Goal: Task Accomplishment & Management: Complete application form

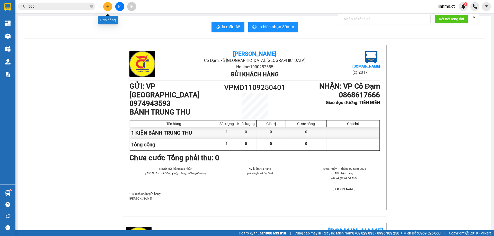
click at [110, 7] on button at bounding box center [107, 6] width 9 height 9
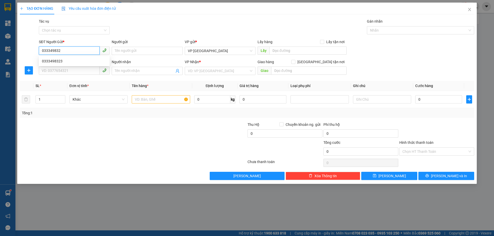
type input "0333498323"
click at [67, 57] on div "0333498323" at bounding box center [74, 61] width 71 height 8
type input "0339245523"
type input "[PERSON_NAME]"
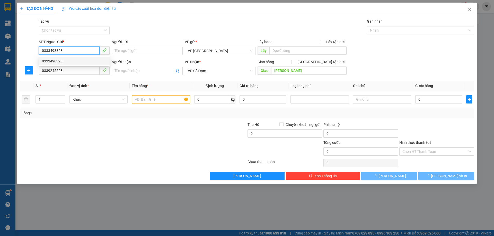
type input "30.000"
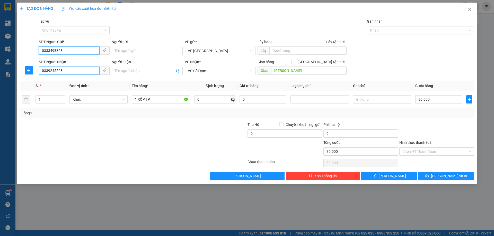
type input "0333498323"
click at [72, 67] on input "0339245523" at bounding box center [69, 71] width 61 height 8
click at [67, 81] on div "0339245523" at bounding box center [74, 81] width 65 height 6
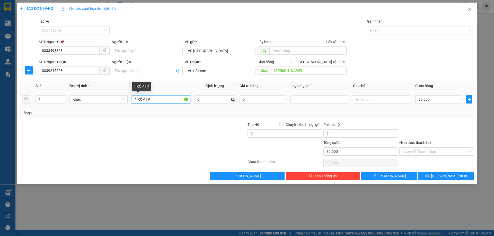
click at [151, 98] on input "1 XỐP TP" at bounding box center [161, 99] width 58 height 8
type input "1 XỐP HỘP NHỰA"
click at [436, 99] on input "30.000" at bounding box center [438, 99] width 47 height 8
type input "0"
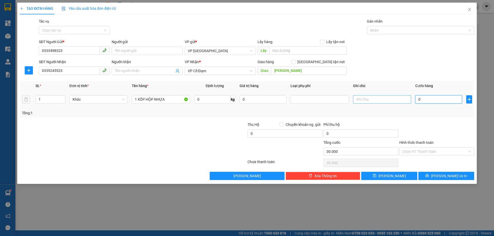
type input "0"
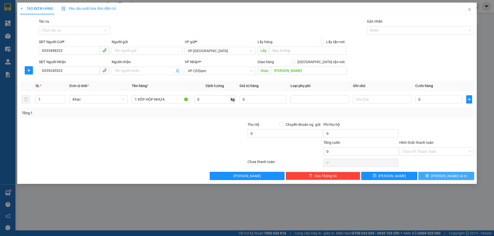
click at [453, 176] on span "[PERSON_NAME] và In" at bounding box center [449, 176] width 36 height 6
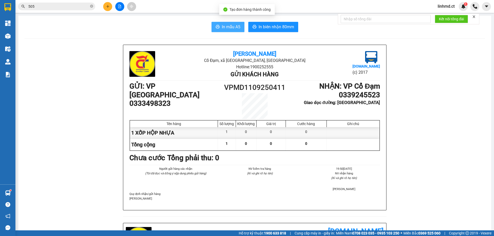
click at [228, 28] on span "In mẫu A5" at bounding box center [231, 27] width 19 height 6
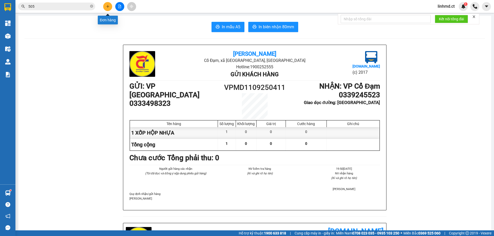
click at [108, 7] on icon "plus" at bounding box center [107, 6] width 0 height 3
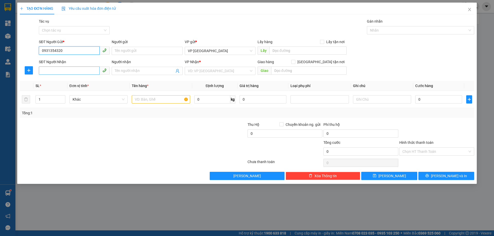
type input "0931354320"
click at [42, 74] on input "SĐT Người Nhận" at bounding box center [69, 71] width 61 height 8
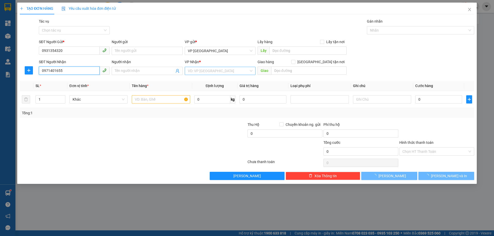
type input "0971401655"
click at [207, 67] on input "search" at bounding box center [218, 71] width 61 height 8
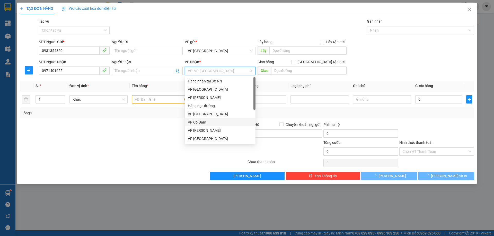
click at [201, 125] on div "VP Cổ Đạm" at bounding box center [220, 123] width 65 height 6
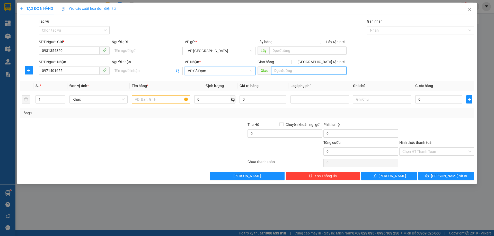
click at [283, 73] on input "text" at bounding box center [308, 71] width 75 height 8
type input "BÌNH LỘC"
click at [159, 102] on input "text" at bounding box center [161, 99] width 58 height 8
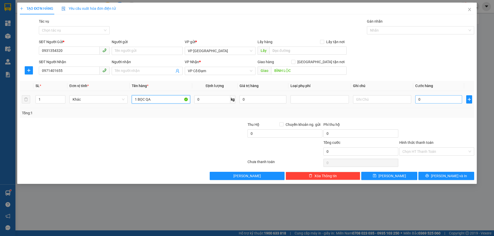
type input "1 BỌC QA"
click at [432, 99] on input "0" at bounding box center [438, 99] width 47 height 8
type input "3"
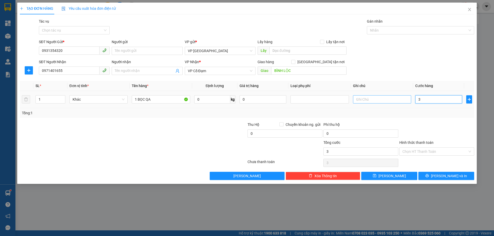
type input "30"
click at [421, 117] on div "Tổng: 1" at bounding box center [247, 113] width 454 height 10
type input "30.000"
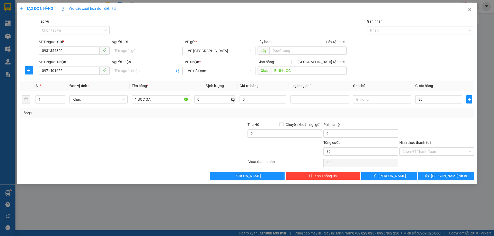
type input "30.000"
click at [430, 150] on input "Hình thức thanh toán" at bounding box center [434, 152] width 65 height 8
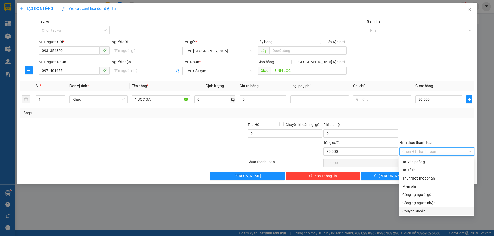
click at [424, 210] on div "Chuyển khoản" at bounding box center [436, 211] width 69 height 6
type input "0"
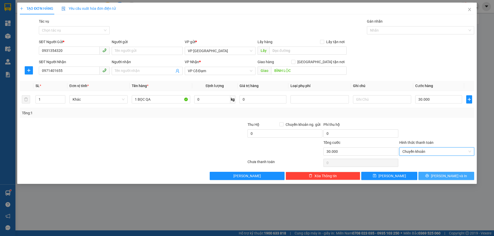
click at [454, 176] on span "[PERSON_NAME] và In" at bounding box center [449, 176] width 36 height 6
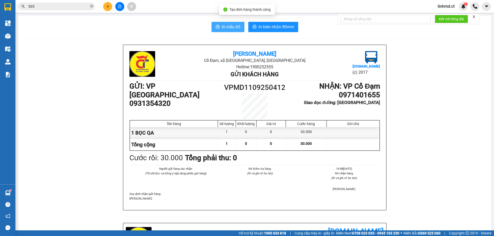
click at [231, 28] on span "In mẫu A5" at bounding box center [231, 27] width 19 height 6
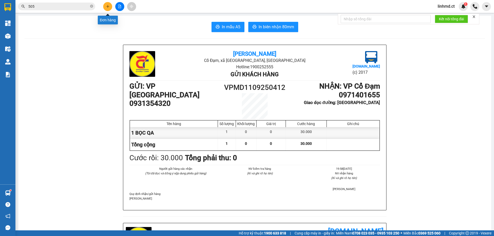
click at [108, 6] on icon "plus" at bounding box center [108, 7] width 4 height 4
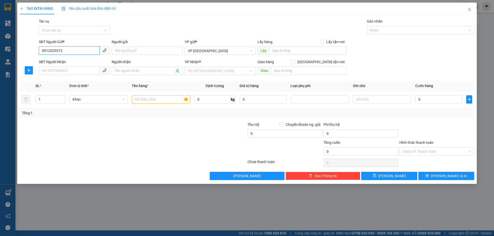
type input "0912020372"
click at [67, 65] on div "SĐT Người Nhận" at bounding box center [74, 62] width 71 height 6
click at [67, 67] on input "SĐT Người Nhận" at bounding box center [69, 71] width 61 height 8
click at [74, 68] on input "SĐT Người Nhận" at bounding box center [69, 71] width 61 height 8
click at [62, 49] on input "0912020372" at bounding box center [69, 51] width 61 height 8
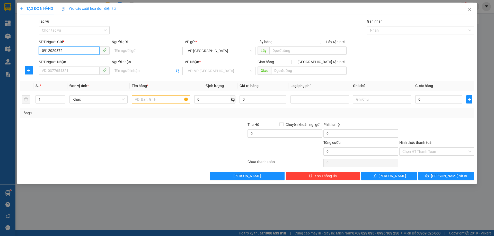
click at [65, 49] on input "0912020372" at bounding box center [69, 51] width 61 height 8
click at [63, 49] on input "0912020372" at bounding box center [69, 51] width 61 height 8
click at [60, 70] on input "SĐT Người Nhận" at bounding box center [69, 71] width 61 height 8
paste input "0912020372"
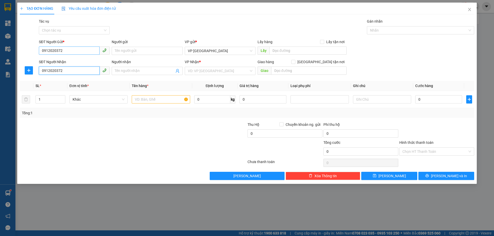
type input "0912020372"
click at [64, 52] on input "0912020372" at bounding box center [69, 51] width 61 height 8
type input "0379900953"
click at [191, 70] on input "search" at bounding box center [218, 71] width 61 height 8
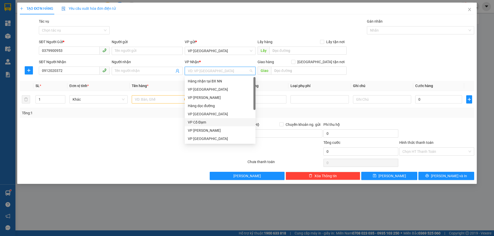
click at [205, 122] on div "VP Cổ Đạm" at bounding box center [220, 123] width 65 height 6
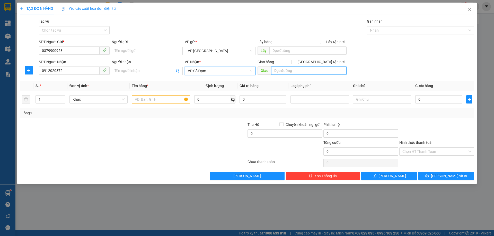
click at [280, 73] on input "text" at bounding box center [308, 71] width 75 height 8
type input "H"
type input "BÌNH LỘC"
click at [141, 100] on input "text" at bounding box center [161, 99] width 58 height 8
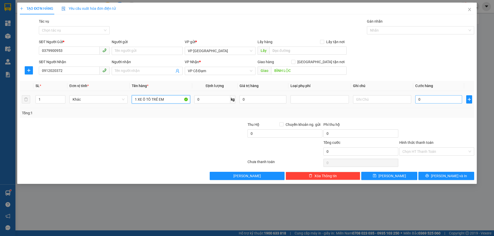
type input "1 XE Ô TÔ TRẺ EM"
click at [426, 102] on input "0" at bounding box center [438, 99] width 47 height 8
type input "1"
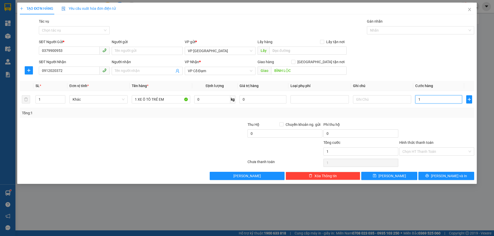
type input "15"
type input "150"
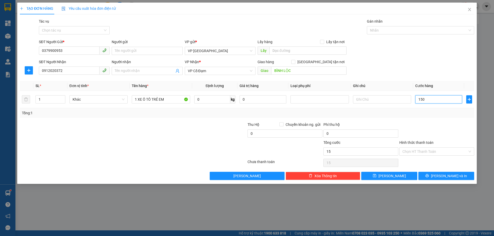
type input "150"
type input "150.000"
click at [427, 112] on div "Tổng: 1" at bounding box center [247, 113] width 450 height 6
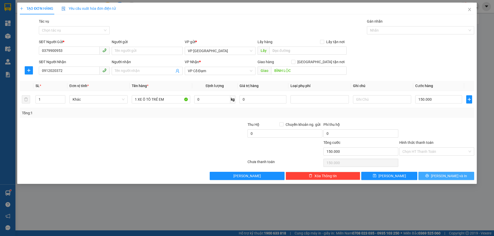
click at [435, 176] on button "[PERSON_NAME] và In" at bounding box center [446, 176] width 56 height 8
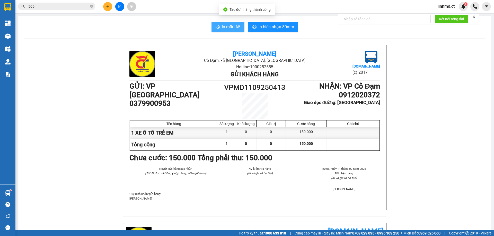
click at [232, 31] on button "In mẫu A5" at bounding box center [227, 27] width 33 height 10
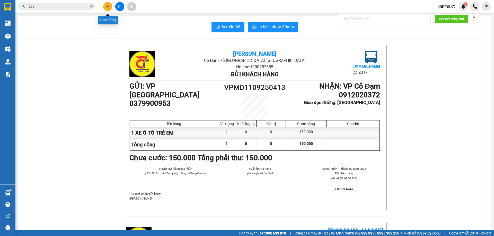
click at [106, 8] on button at bounding box center [107, 6] width 9 height 9
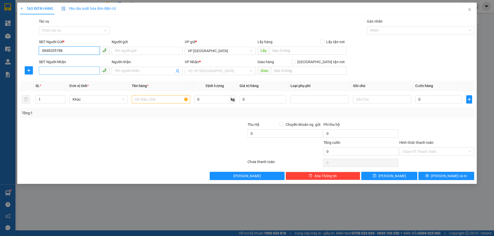
type input "0848205788"
click at [63, 73] on input "SĐT Người Nhận" at bounding box center [69, 71] width 61 height 8
type input "0914434488"
click at [146, 73] on input "Người nhận" at bounding box center [144, 71] width 59 height 6
click at [200, 72] on input "search" at bounding box center [218, 71] width 61 height 8
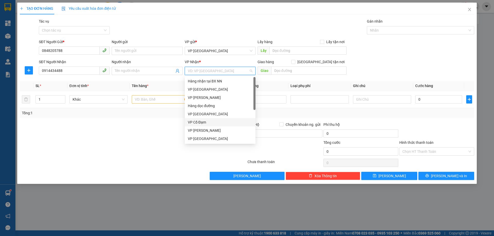
click at [203, 121] on div "VP Cổ Đạm" at bounding box center [220, 123] width 65 height 6
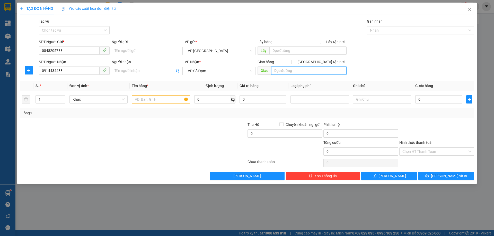
click at [293, 72] on input "text" at bounding box center [308, 71] width 75 height 8
type input "[PERSON_NAME]"
click at [136, 102] on input "text" at bounding box center [161, 99] width 58 height 8
type input "1 CLEAR"
drag, startPoint x: 438, startPoint y: 95, endPoint x: 436, endPoint y: 99, distance: 4.8
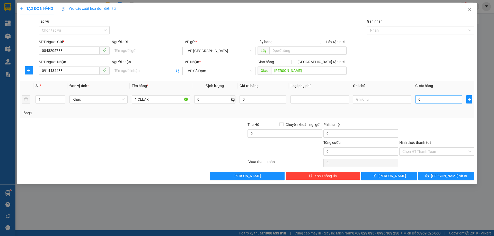
click at [438, 96] on div "0" at bounding box center [438, 99] width 47 height 10
click at [444, 102] on input "0" at bounding box center [438, 99] width 47 height 8
type input "3"
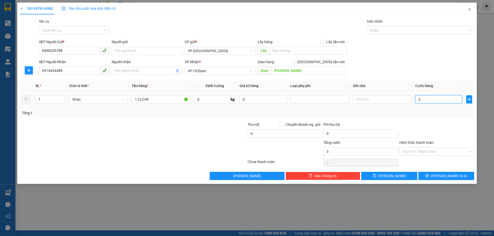
type input "30"
type input "30.000"
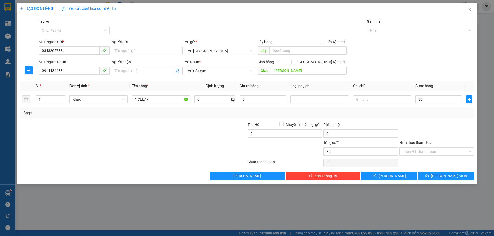
type input "30.000"
click at [408, 112] on div "Tổng: 1" at bounding box center [247, 113] width 450 height 6
click at [428, 176] on icon "printer" at bounding box center [427, 176] width 4 height 4
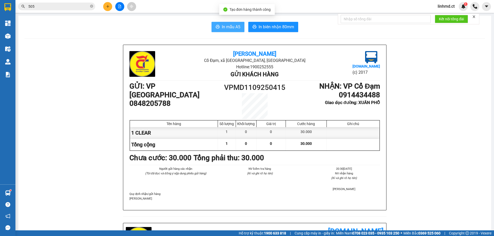
click at [228, 27] on span "In mẫu A5" at bounding box center [231, 27] width 19 height 6
